Goal: Transaction & Acquisition: Purchase product/service

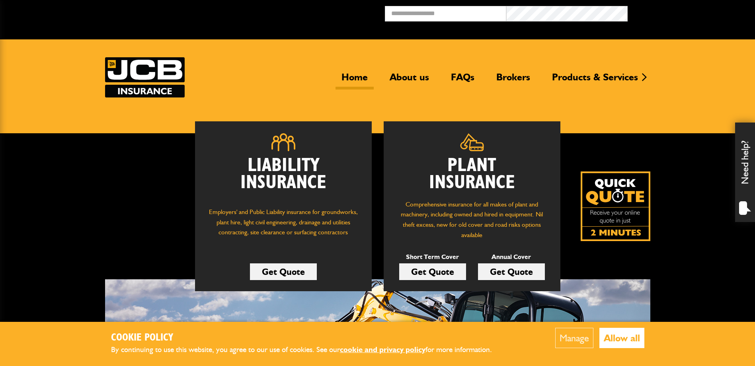
click at [447, 271] on link "Get Quote" at bounding box center [432, 271] width 67 height 17
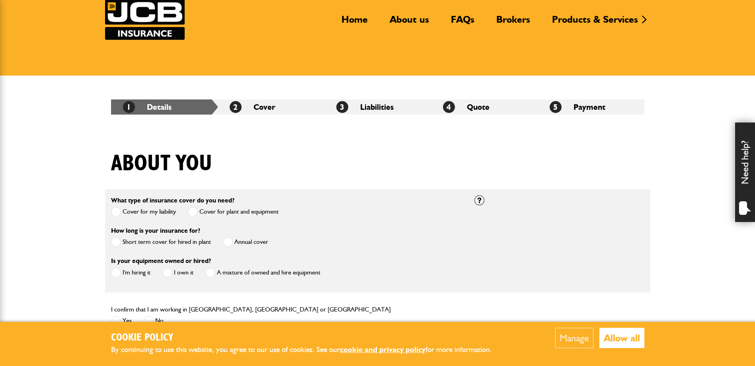
scroll to position [119, 0]
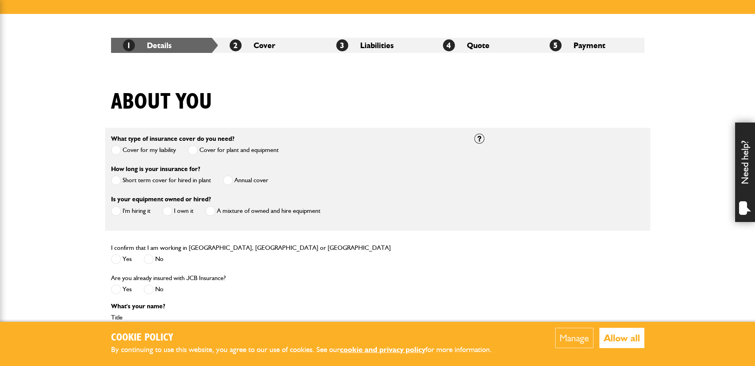
click at [113, 181] on span at bounding box center [116, 181] width 10 height 10
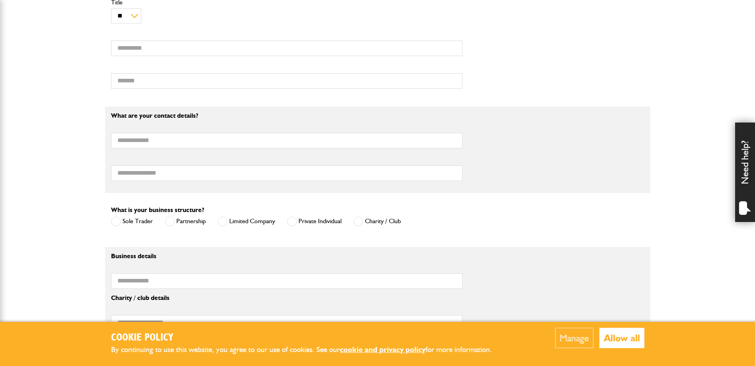
scroll to position [56, 0]
